Goal: Navigation & Orientation: Understand site structure

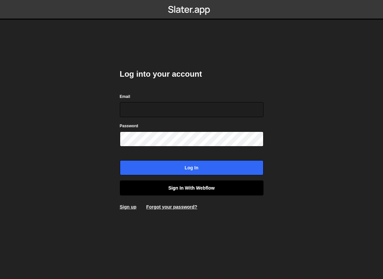
click at [212, 190] on link "Sign in with Webflow" at bounding box center [191, 187] width 143 height 15
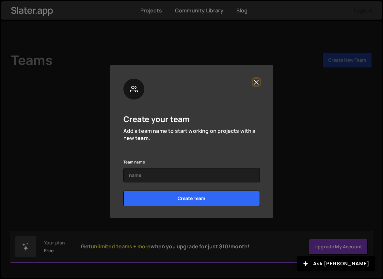
click at [255, 81] on button "Close" at bounding box center [256, 82] width 7 height 7
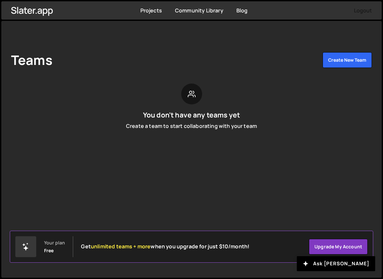
click at [182, 157] on div "Teams Create New Team You don't have any teams yet Create a team to start colla…" at bounding box center [191, 93] width 380 height 145
click at [224, 179] on div "Teams Create New Team You don't have any teams yet Create a team to start colla…" at bounding box center [191, 149] width 380 height 257
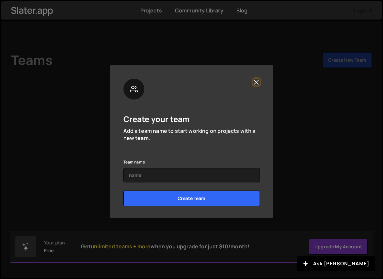
click at [258, 82] on button "Close" at bounding box center [256, 82] width 7 height 7
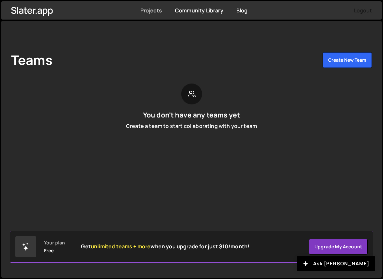
click at [155, 13] on link "Projects" at bounding box center [151, 10] width 22 height 7
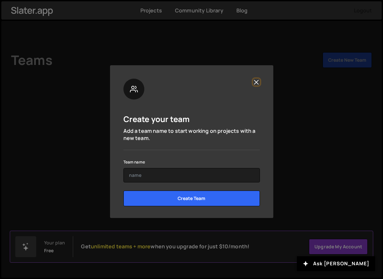
click at [258, 80] on button "Close" at bounding box center [256, 82] width 7 height 7
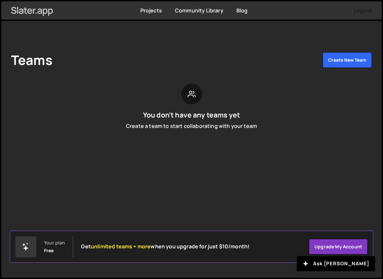
click at [47, 9] on icon at bounding box center [32, 10] width 42 height 11
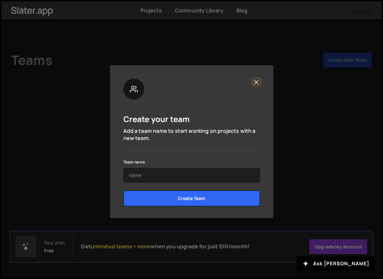
click at [256, 82] on button "Close" at bounding box center [256, 82] width 7 height 7
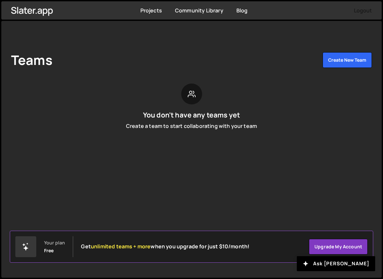
click at [35, 58] on h1 "Teams" at bounding box center [31, 60] width 41 height 16
click at [246, 9] on link "Blog" at bounding box center [241, 10] width 11 height 7
click at [185, 8] on link "Community Library" at bounding box center [199, 10] width 48 height 7
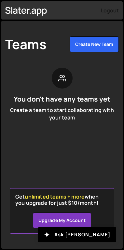
click at [112, 143] on div "Teams Create New Team You don't have any teams yet Create a team to start colla…" at bounding box center [62, 135] width 122 height 228
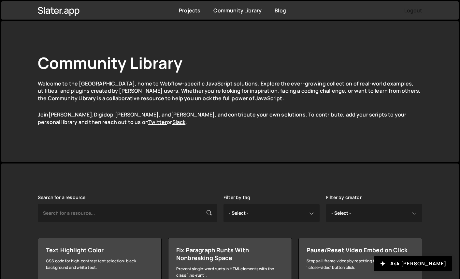
click at [372, 91] on p "Welcome to the [GEOGRAPHIC_DATA], home to Webflow-specific JavaScript solutions…" at bounding box center [230, 91] width 385 height 22
click at [192, 11] on link "Projects" at bounding box center [190, 10] width 22 height 7
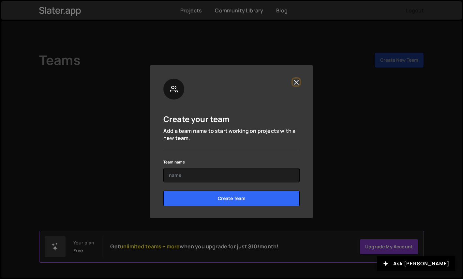
click at [299, 81] on button "Close" at bounding box center [296, 82] width 7 height 7
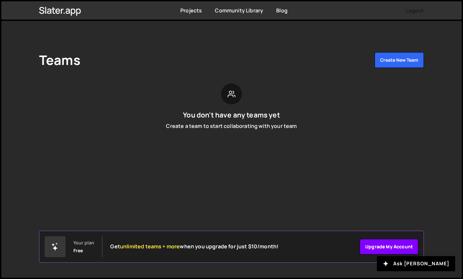
click at [377, 247] on link "Upgrade my account" at bounding box center [389, 247] width 59 height 16
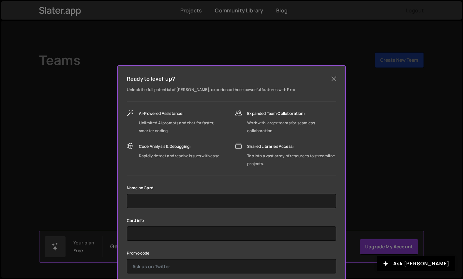
scroll to position [36, 0]
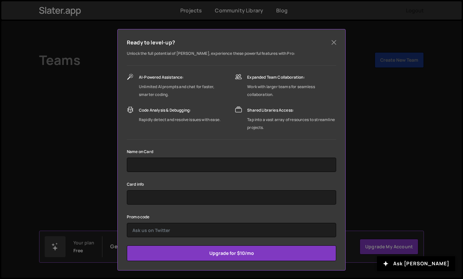
click at [384, 124] on div "Ready to level-up? Unlock the full potential of [PERSON_NAME], experience these…" at bounding box center [231, 139] width 463 height 279
